Goal: Navigation & Orientation: Find specific page/section

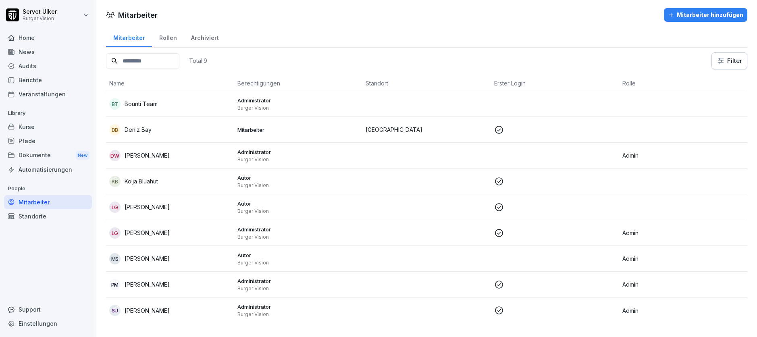
click at [343, 152] on p "Administrator" at bounding box center [298, 151] width 122 height 7
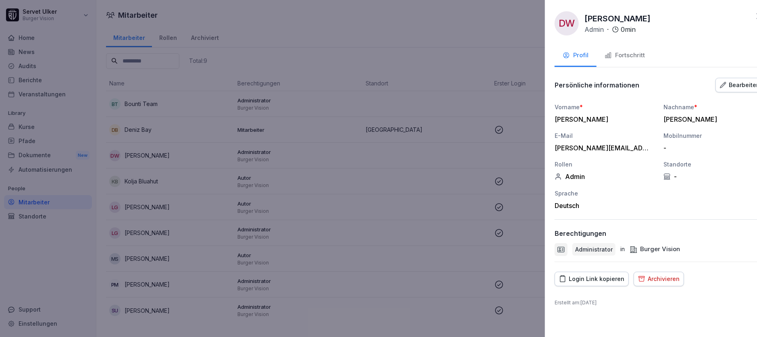
click at [438, 110] on div at bounding box center [378, 168] width 757 height 337
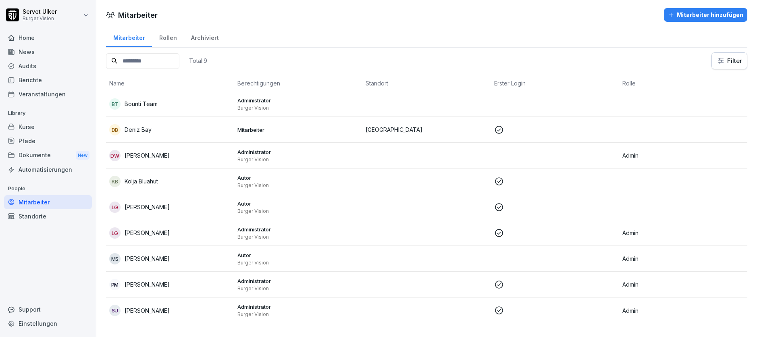
click at [463, 124] on td "[GEOGRAPHIC_DATA]" at bounding box center [426, 130] width 128 height 26
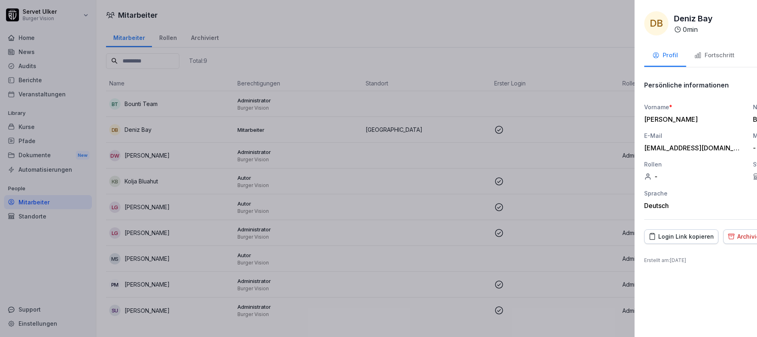
click at [463, 124] on div at bounding box center [378, 168] width 757 height 337
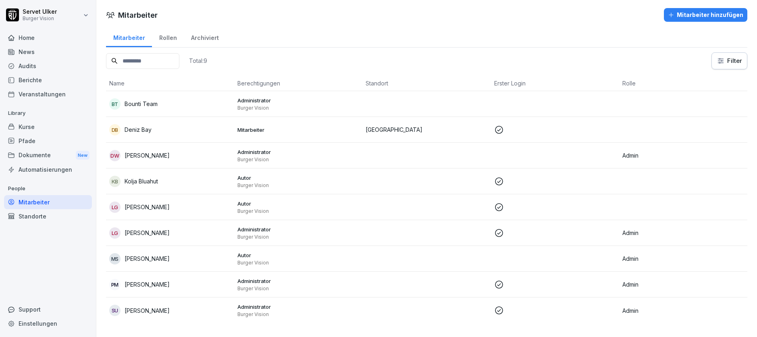
click at [453, 104] on td at bounding box center [426, 104] width 128 height 26
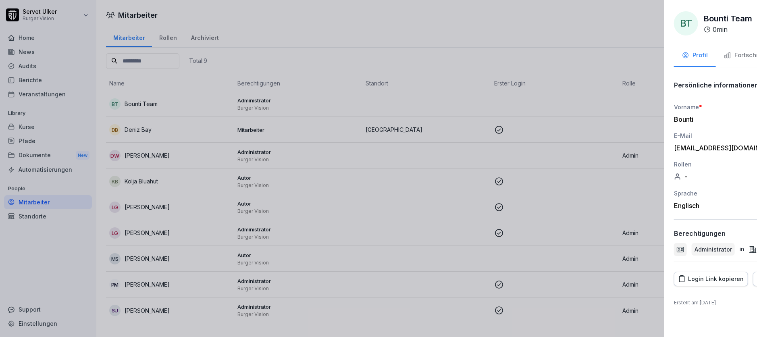
click at [453, 104] on div at bounding box center [378, 168] width 757 height 337
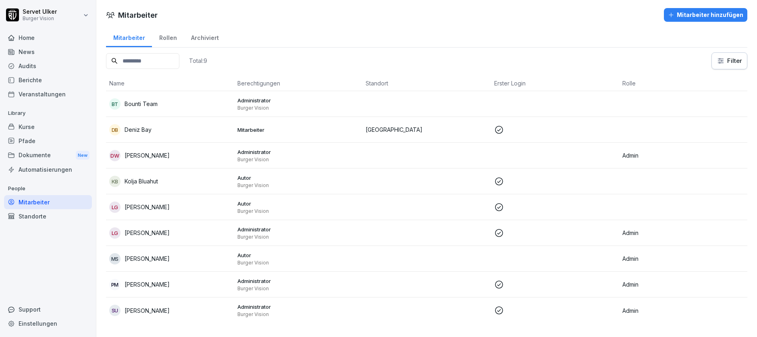
click at [453, 104] on td at bounding box center [426, 104] width 128 height 26
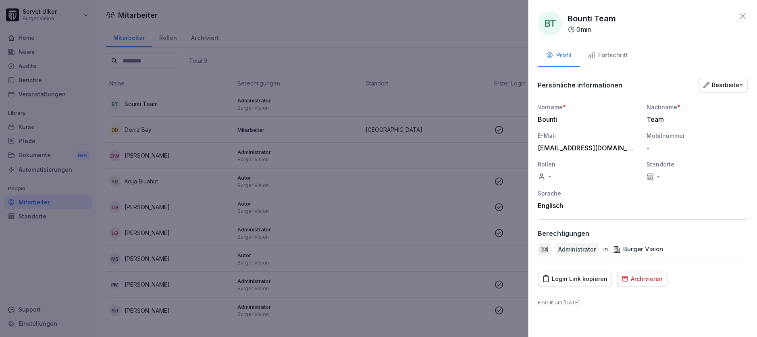
click at [453, 104] on div at bounding box center [378, 168] width 757 height 337
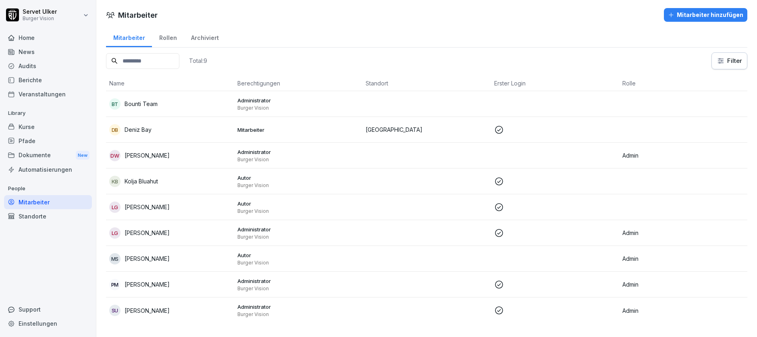
click at [453, 104] on td at bounding box center [426, 104] width 128 height 26
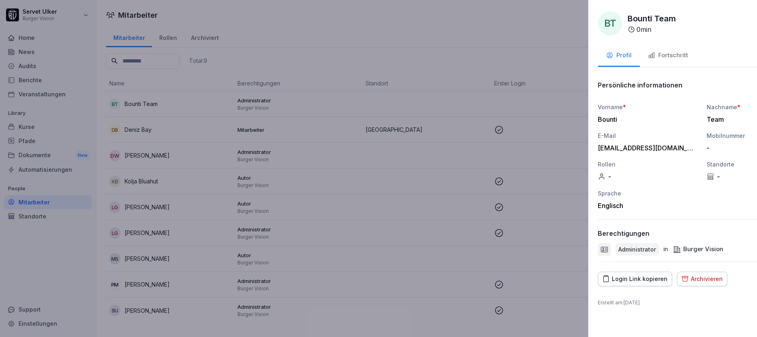
click at [453, 104] on div at bounding box center [378, 168] width 757 height 337
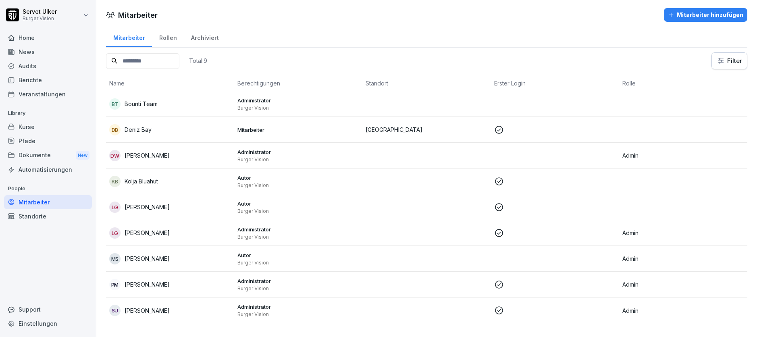
click at [49, 139] on div "Pfade" at bounding box center [48, 141] width 88 height 14
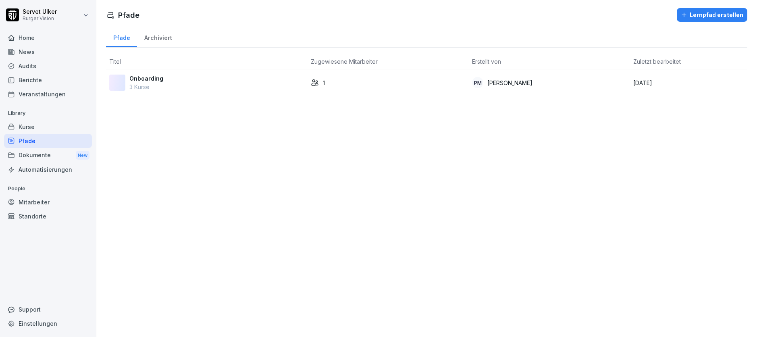
click at [160, 85] on p "3 Kurse" at bounding box center [146, 87] width 34 height 8
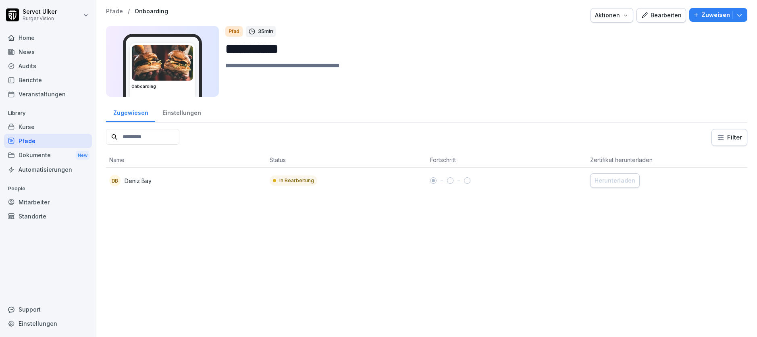
click at [177, 117] on div "Einstellungen" at bounding box center [181, 112] width 53 height 21
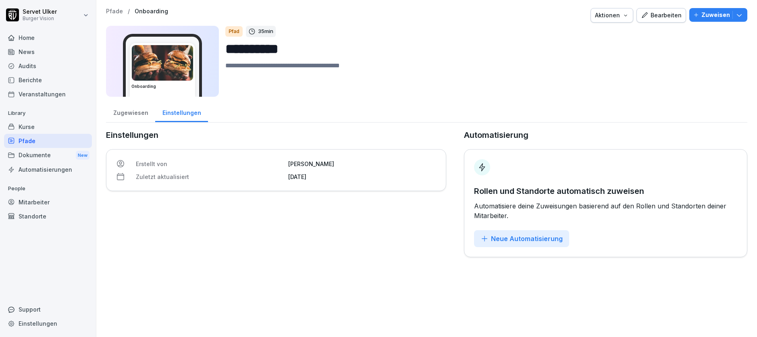
click at [132, 114] on div "Zugewiesen" at bounding box center [130, 112] width 49 height 21
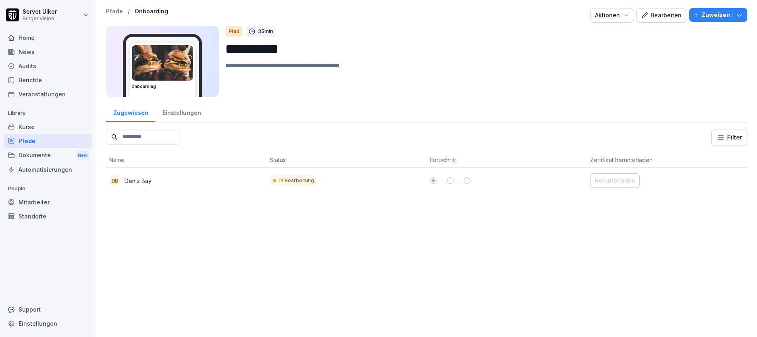
click at [180, 119] on div "Einstellungen" at bounding box center [181, 112] width 53 height 21
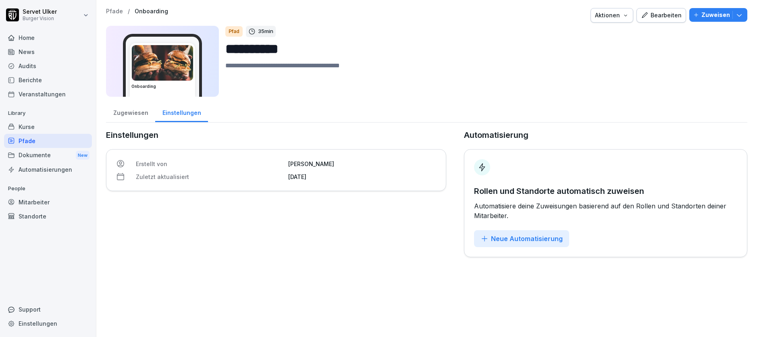
click at [127, 122] on div "Zugewiesen Einstellungen" at bounding box center [426, 112] width 641 height 21
click at [130, 114] on div "Zugewiesen" at bounding box center [130, 112] width 49 height 21
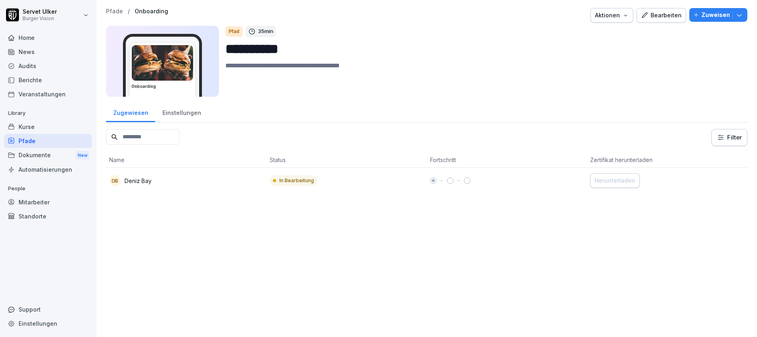
click at [33, 205] on div "Mitarbeiter" at bounding box center [48, 202] width 88 height 14
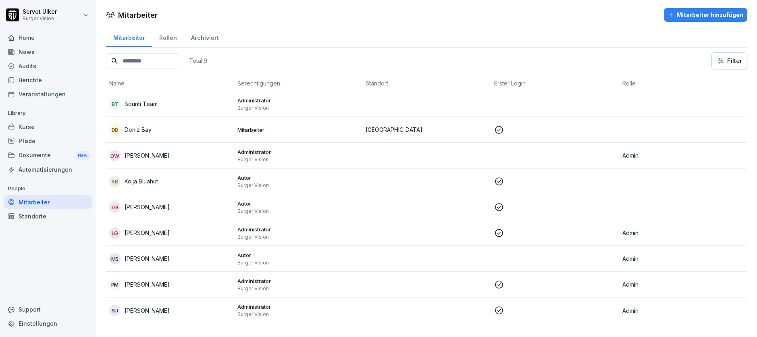
click at [30, 218] on div "Standorte" at bounding box center [48, 216] width 88 height 14
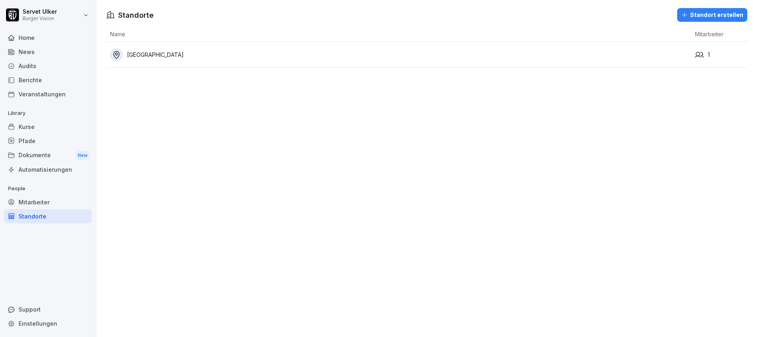
click at [34, 156] on div "Dokumente New" at bounding box center [48, 155] width 88 height 15
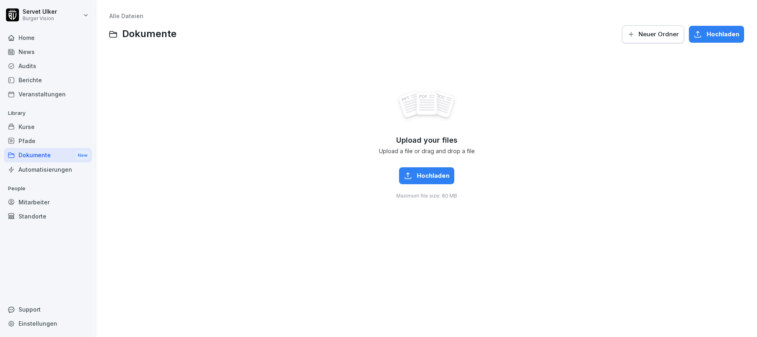
click at [41, 142] on div "Pfade" at bounding box center [48, 141] width 88 height 14
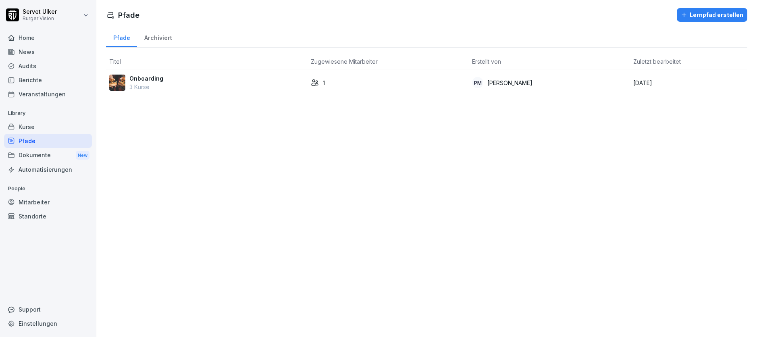
click at [41, 127] on div "Kurse" at bounding box center [48, 127] width 88 height 14
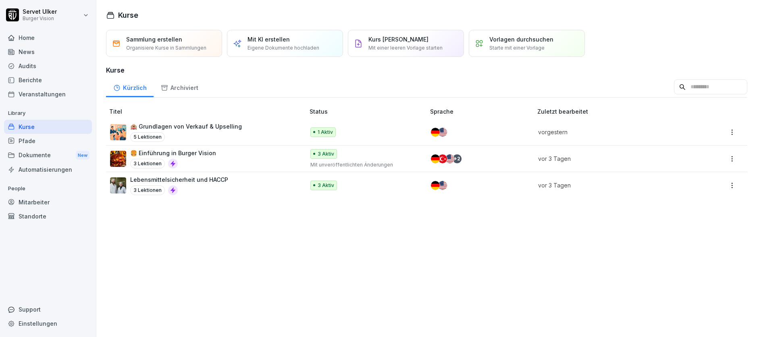
click at [45, 99] on div "Veranstaltungen" at bounding box center [48, 94] width 88 height 14
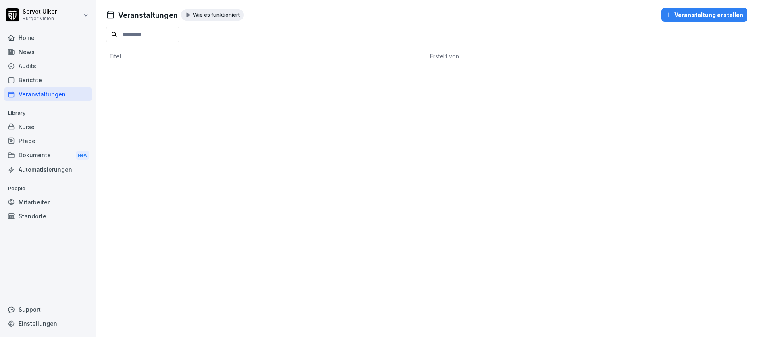
click at [39, 83] on div "Berichte" at bounding box center [48, 80] width 88 height 14
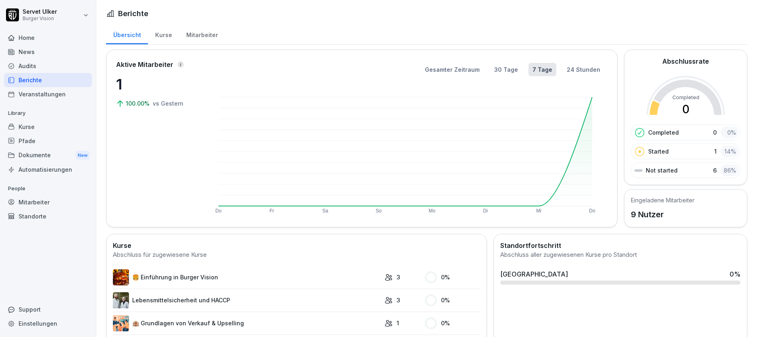
click at [33, 63] on div "Audits" at bounding box center [48, 66] width 88 height 14
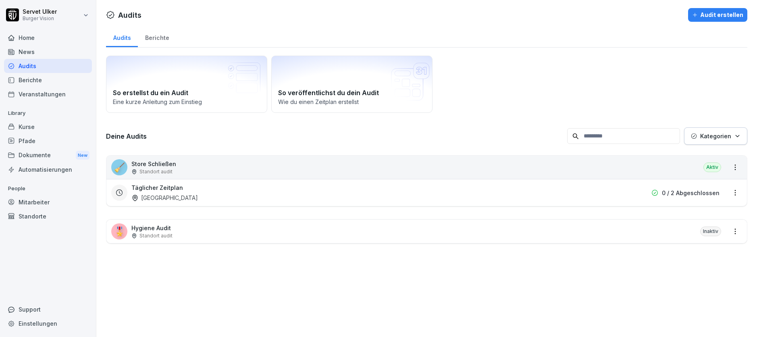
click at [30, 52] on div "News" at bounding box center [48, 52] width 88 height 14
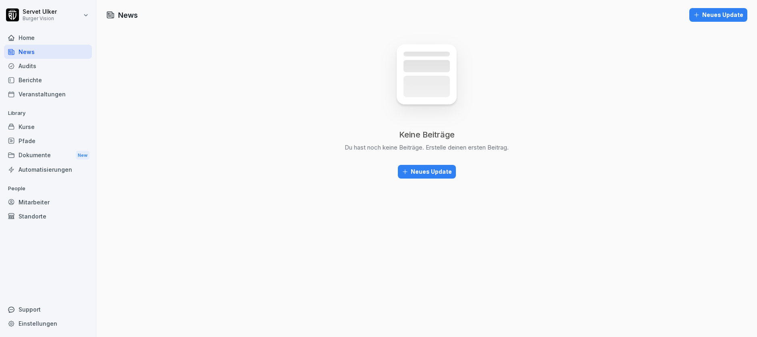
click at [34, 41] on div "Home" at bounding box center [48, 38] width 88 height 14
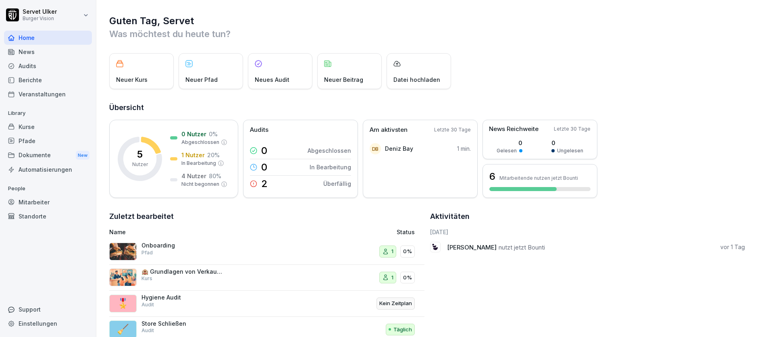
click at [37, 12] on html "[PERSON_NAME] Vision Home News Audits Berichte Veranstaltungen Library Kurse Pf…" at bounding box center [378, 168] width 757 height 337
click at [41, 37] on div "Einstellungen" at bounding box center [52, 36] width 80 height 15
select select "**"
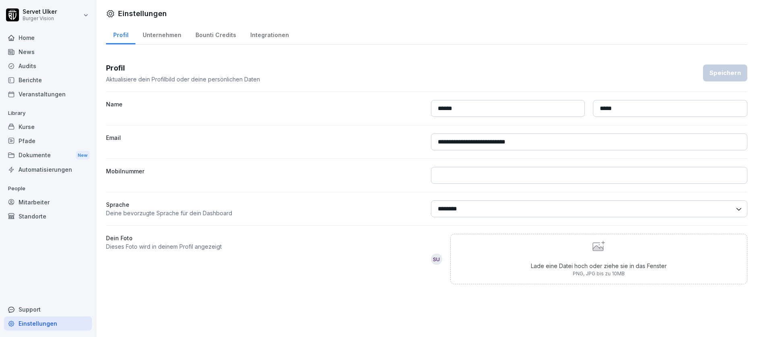
click at [226, 35] on div "Bounti Credits" at bounding box center [215, 34] width 55 height 21
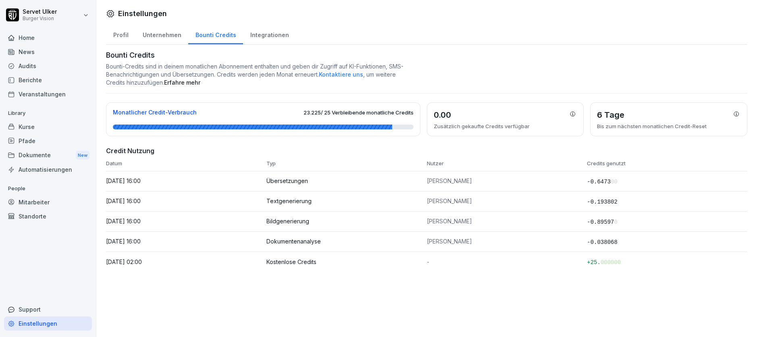
click at [259, 37] on div "Integrationen" at bounding box center [269, 34] width 53 height 21
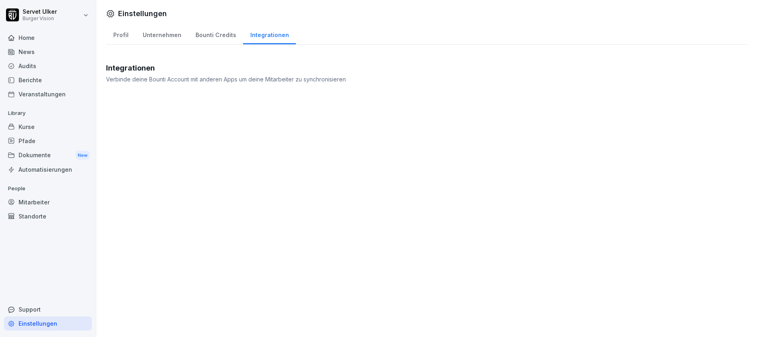
click at [255, 74] on div "Integrationen Verbinde deine Bounti Account mit anderen Apps um deine Mitarbeit…" at bounding box center [426, 72] width 641 height 21
click at [127, 75] on p "Verbinde deine Bounti Account mit anderen Apps um deine Mitarbeiter zu synchron…" at bounding box center [426, 79] width 641 height 8
click at [129, 67] on h3 "Integrationen" at bounding box center [426, 67] width 641 height 11
click at [39, 59] on div "Audits" at bounding box center [48, 66] width 88 height 14
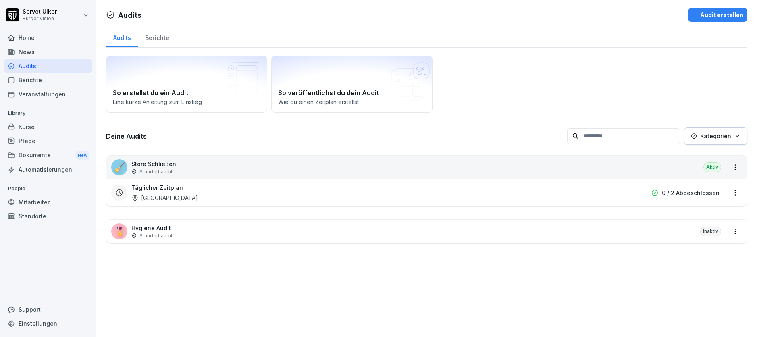
click at [38, 52] on div "News" at bounding box center [48, 52] width 88 height 14
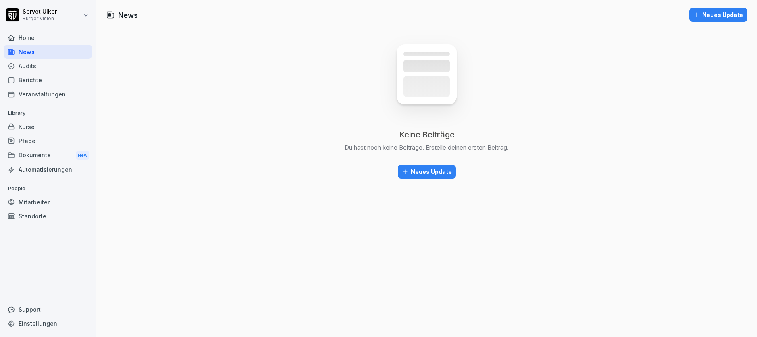
click at [35, 58] on div "News" at bounding box center [48, 52] width 88 height 14
click at [35, 66] on div "Audits" at bounding box center [48, 66] width 88 height 14
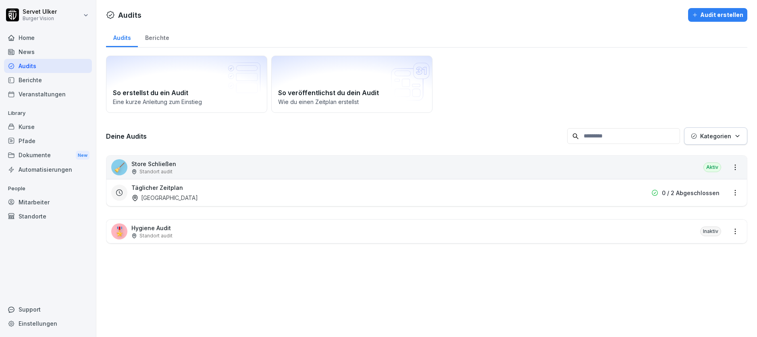
click at [165, 38] on div "Berichte" at bounding box center [157, 37] width 38 height 21
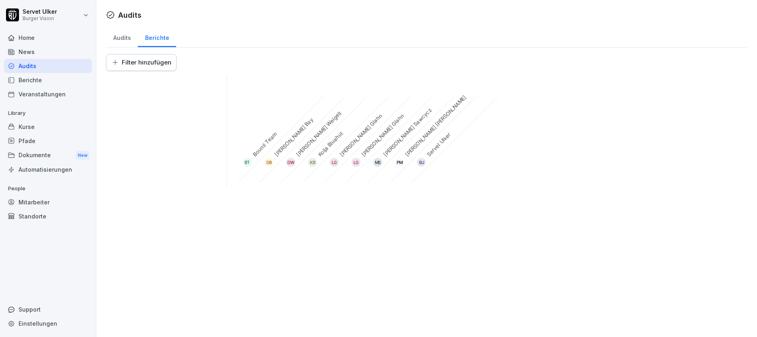
click at [260, 148] on div "BT Bounti Team" at bounding box center [275, 134] width 96 height 96
click at [268, 158] on div "DB" at bounding box center [268, 162] width 9 height 9
click at [130, 56] on html "[PERSON_NAME] Vision Home News Audits Berichte Veranstaltungen Library Kurse Pf…" at bounding box center [378, 168] width 757 height 337
click at [118, 32] on html "[PERSON_NAME] Vision Home News Audits Berichte Veranstaltungen Library Kurse Pf…" at bounding box center [378, 168] width 757 height 337
click at [123, 34] on div "Audits" at bounding box center [122, 37] width 32 height 21
